Goal: Information Seeking & Learning: Learn about a topic

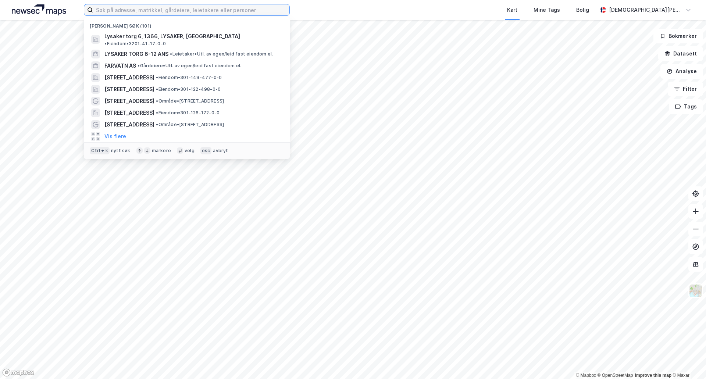
click at [202, 10] on input at bounding box center [191, 9] width 196 height 11
paste input "Hangarveien 21"
type input "Hangarveien 21"
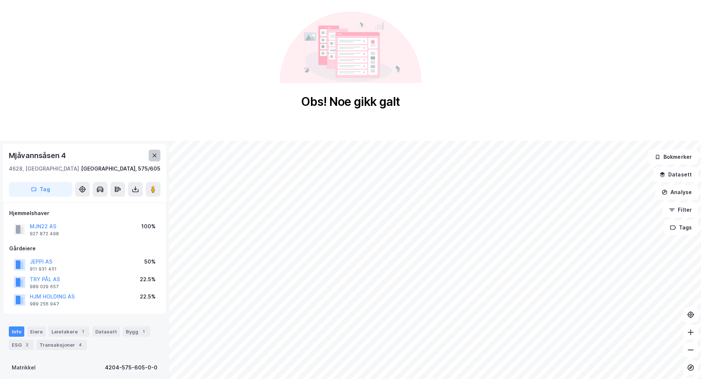
click at [156, 155] on icon at bounding box center [155, 156] width 6 height 6
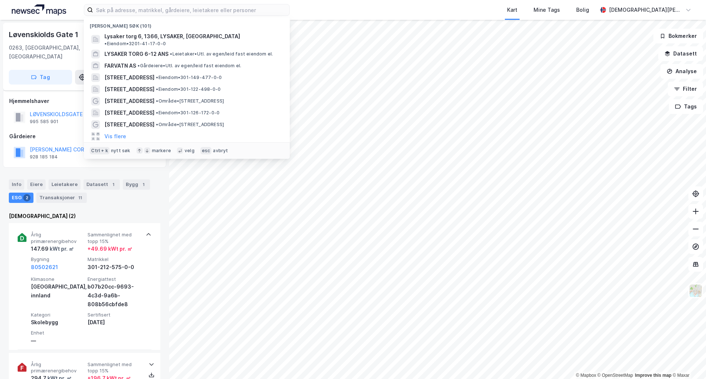
scroll to position [61, 0]
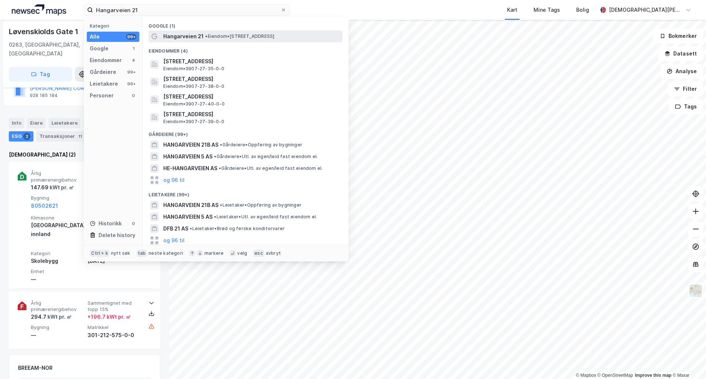
click at [189, 36] on span "Hangarveien 21" at bounding box center [183, 36] width 40 height 9
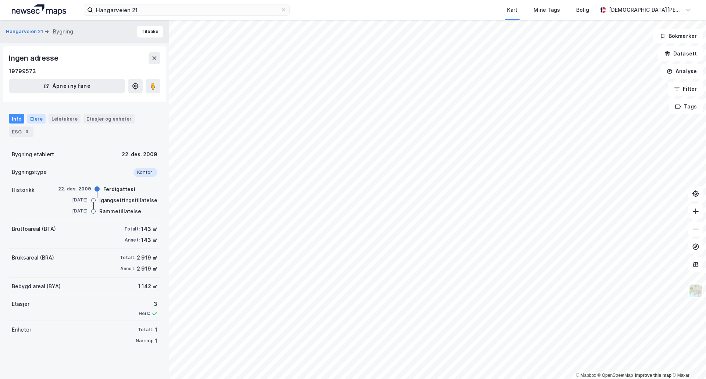
click at [34, 116] on div "Eiere" at bounding box center [36, 119] width 18 height 10
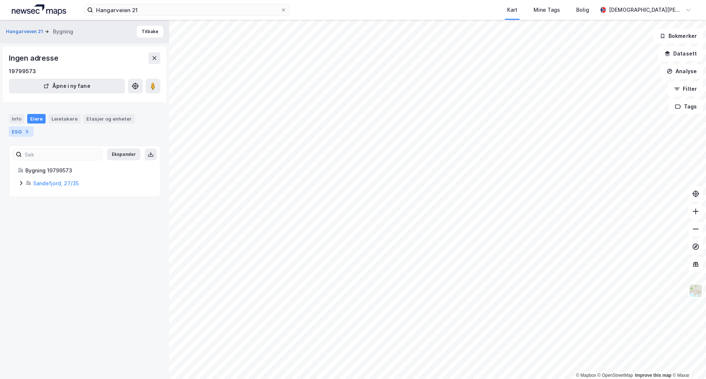
click at [27, 132] on div "3" at bounding box center [26, 131] width 7 height 7
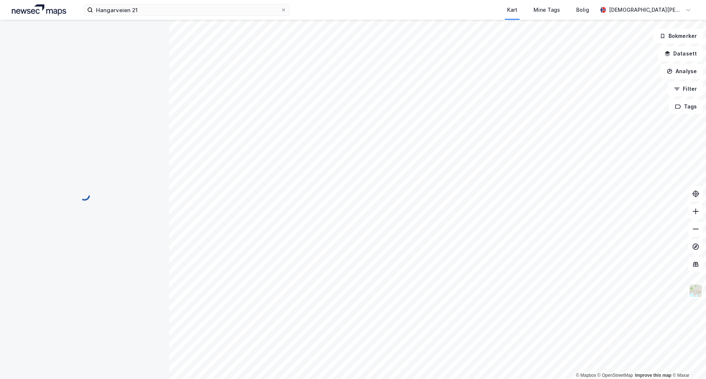
scroll to position [1, 0]
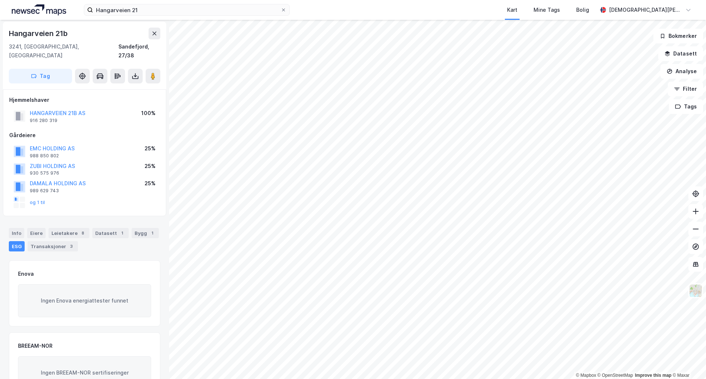
scroll to position [1, 0]
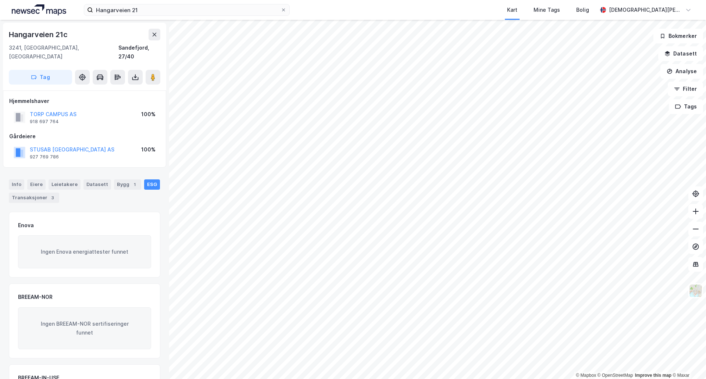
scroll to position [1, 0]
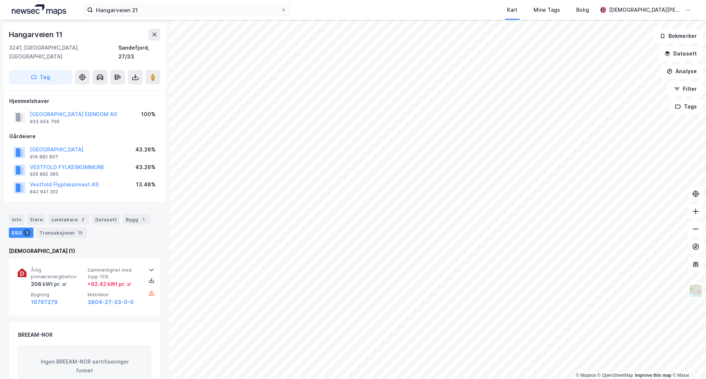
scroll to position [1, 0]
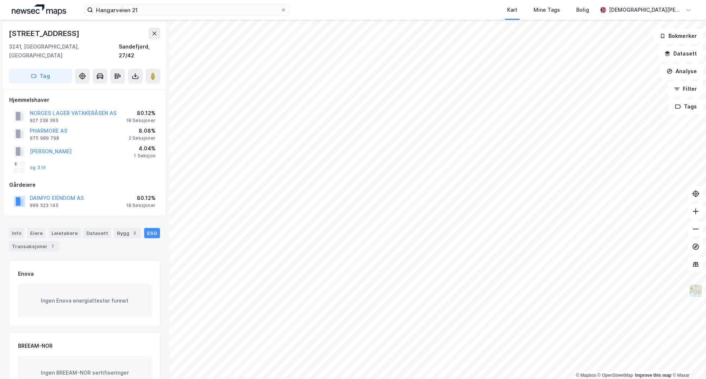
scroll to position [1, 0]
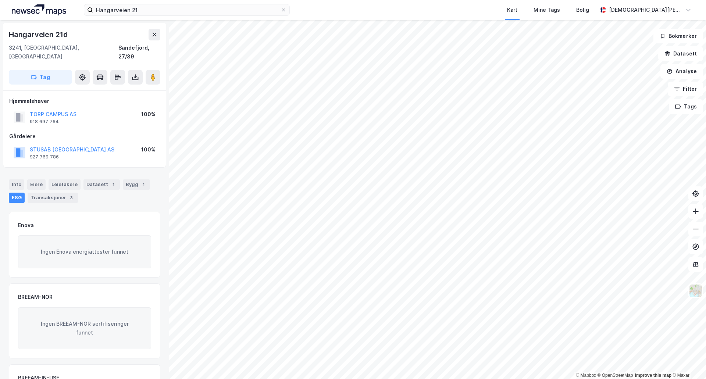
scroll to position [1, 0]
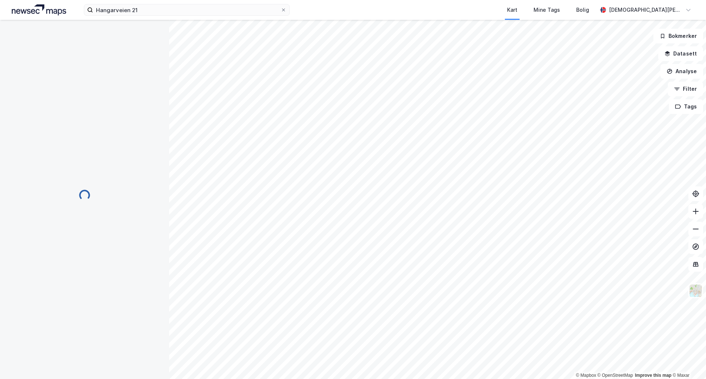
scroll to position [1, 0]
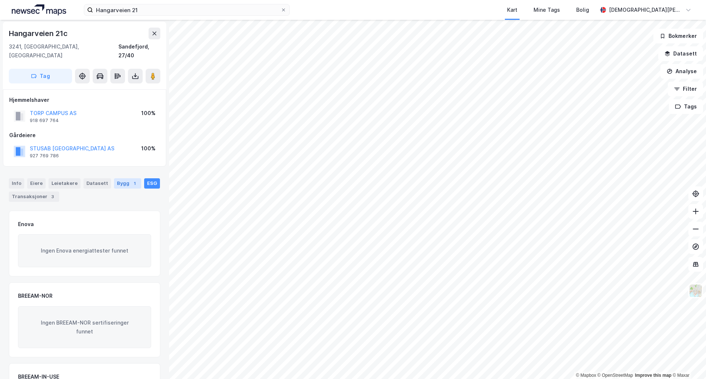
click at [116, 178] on div "Bygg 1" at bounding box center [127, 183] width 27 height 10
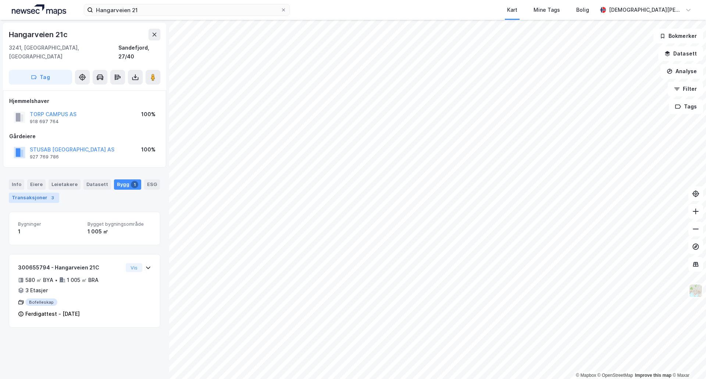
click at [33, 193] on div "Transaksjoner 3" at bounding box center [34, 198] width 50 height 10
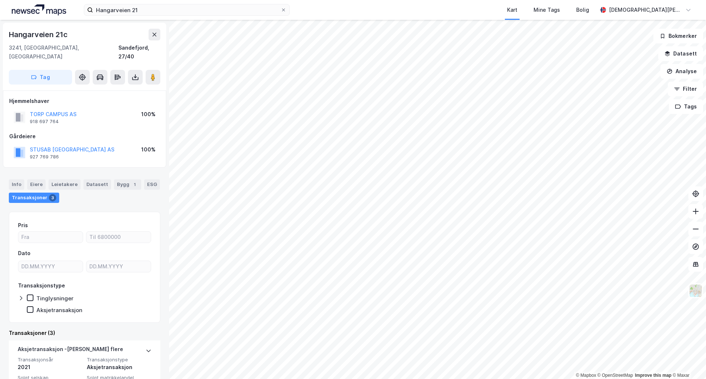
drag, startPoint x: 129, startPoint y: 176, endPoint x: 131, endPoint y: 190, distance: 13.8
click at [131, 181] on div "1" at bounding box center [134, 184] width 7 height 7
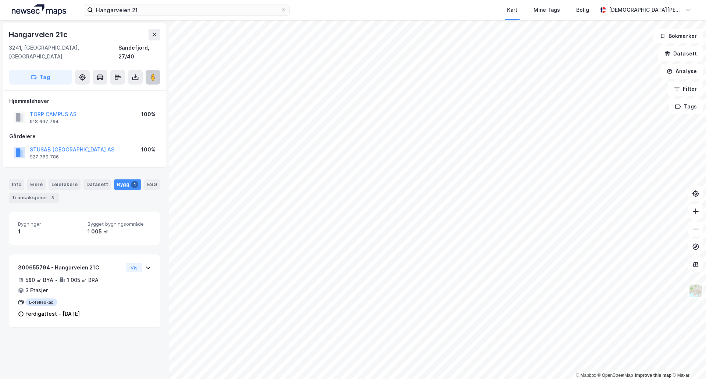
click at [157, 73] on button at bounding box center [153, 77] width 15 height 15
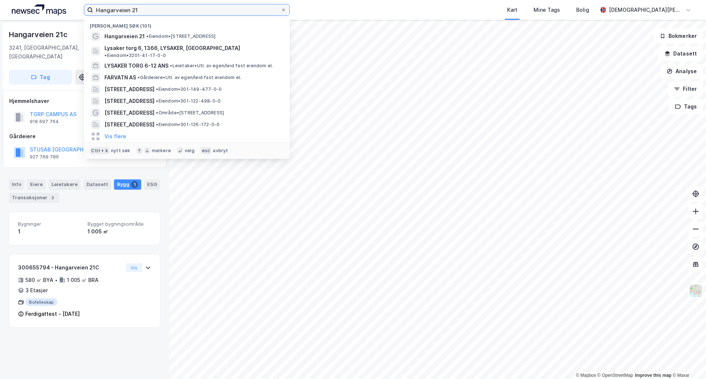
click at [176, 13] on input "Hangarveien 21" at bounding box center [187, 9] width 188 height 11
paste input "Storemyrsletta 6"
type input "Storemyrsletta 6"
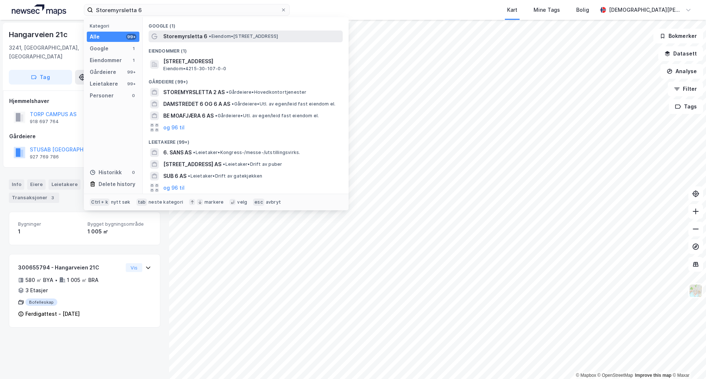
click at [269, 40] on div "Storemyrsletta 6 • Eiendom • Storemyrsletta 6, 4790 Lillesand" at bounding box center [252, 36] width 178 height 9
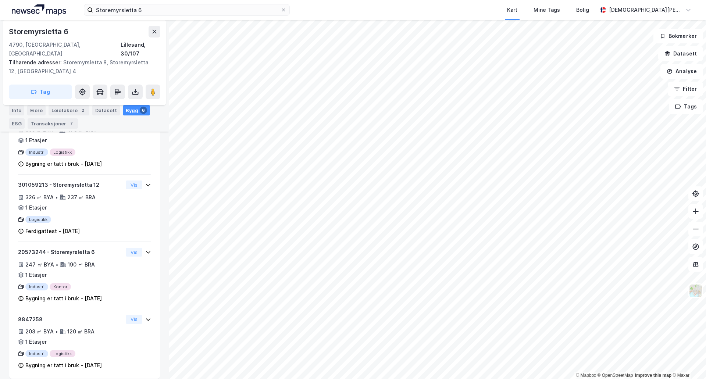
scroll to position [295, 0]
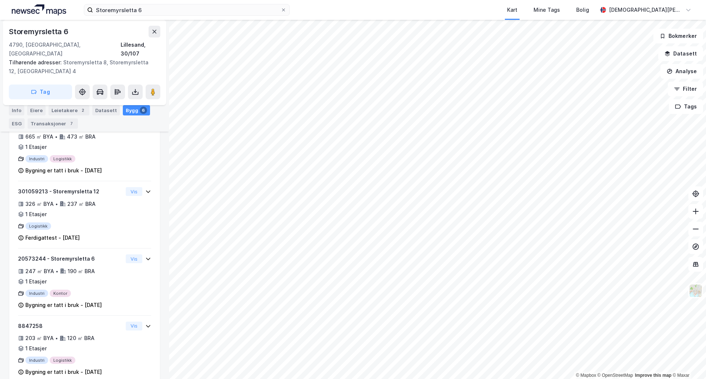
click at [161, 82] on div "Storemyrsletta 6 4790, Lillesand, Agder Lillesand, 30/107 Tilhørende adresser: …" at bounding box center [84, 62] width 163 height 85
click at [153, 88] on image at bounding box center [153, 91] width 4 height 7
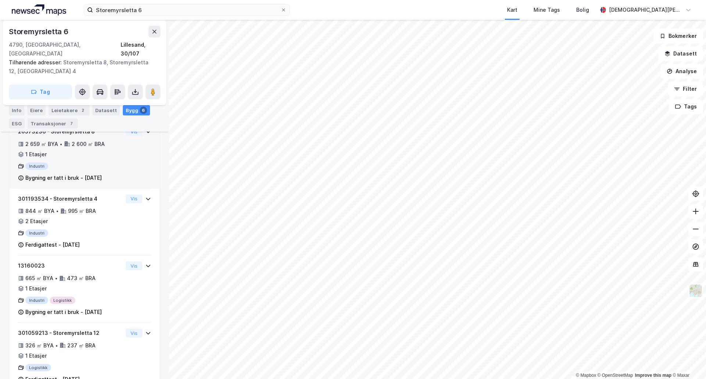
scroll to position [100, 0]
